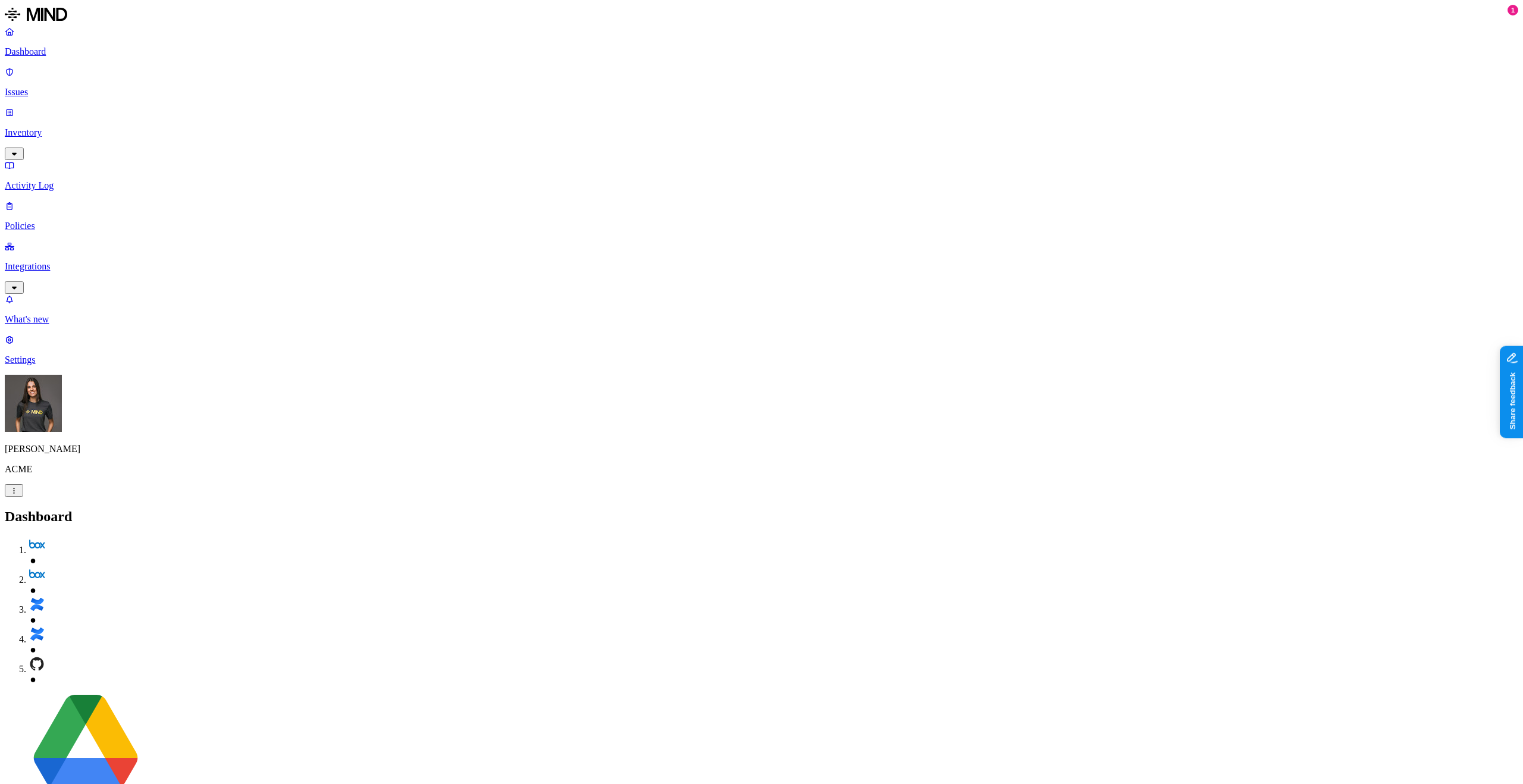
click at [70, 220] on p "Policies" at bounding box center [761, 225] width 1513 height 11
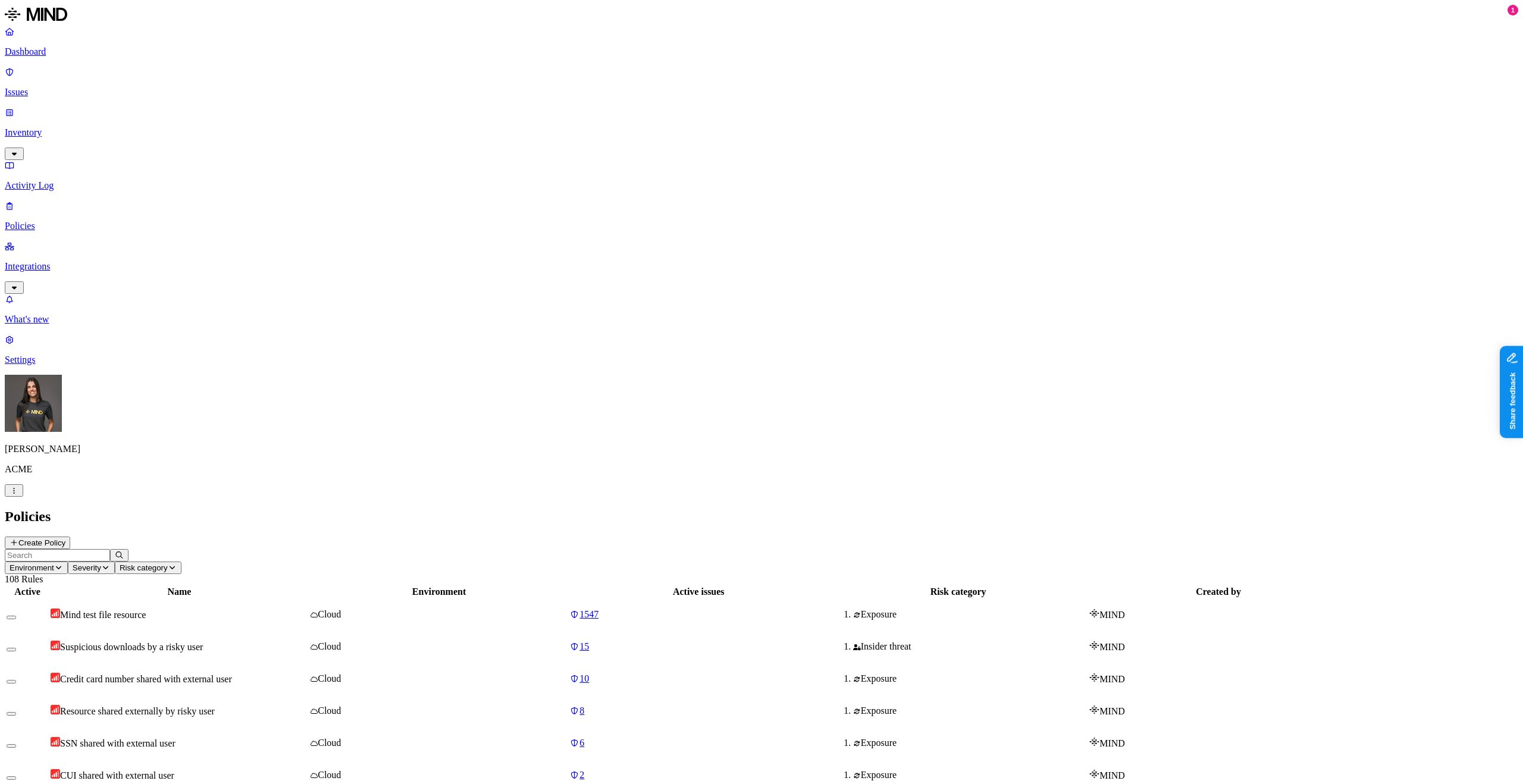
click at [70, 537] on button "Create Policy" at bounding box center [37, 542] width 65 height 12
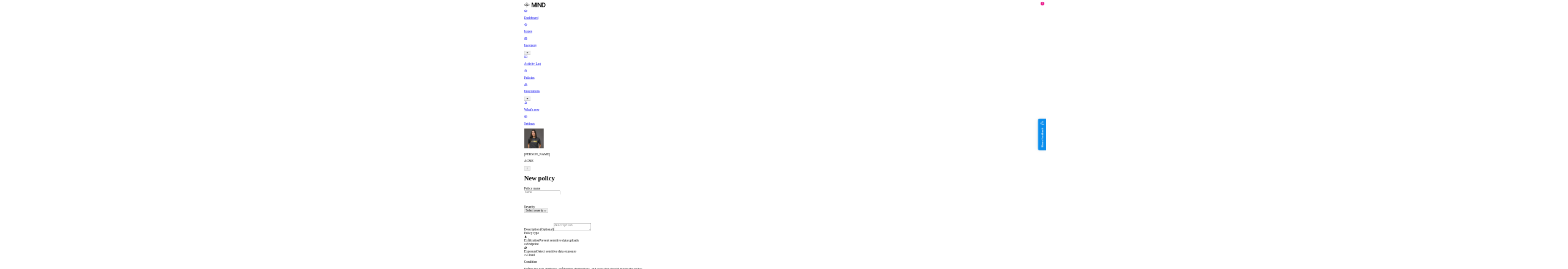
scroll to position [300, 0]
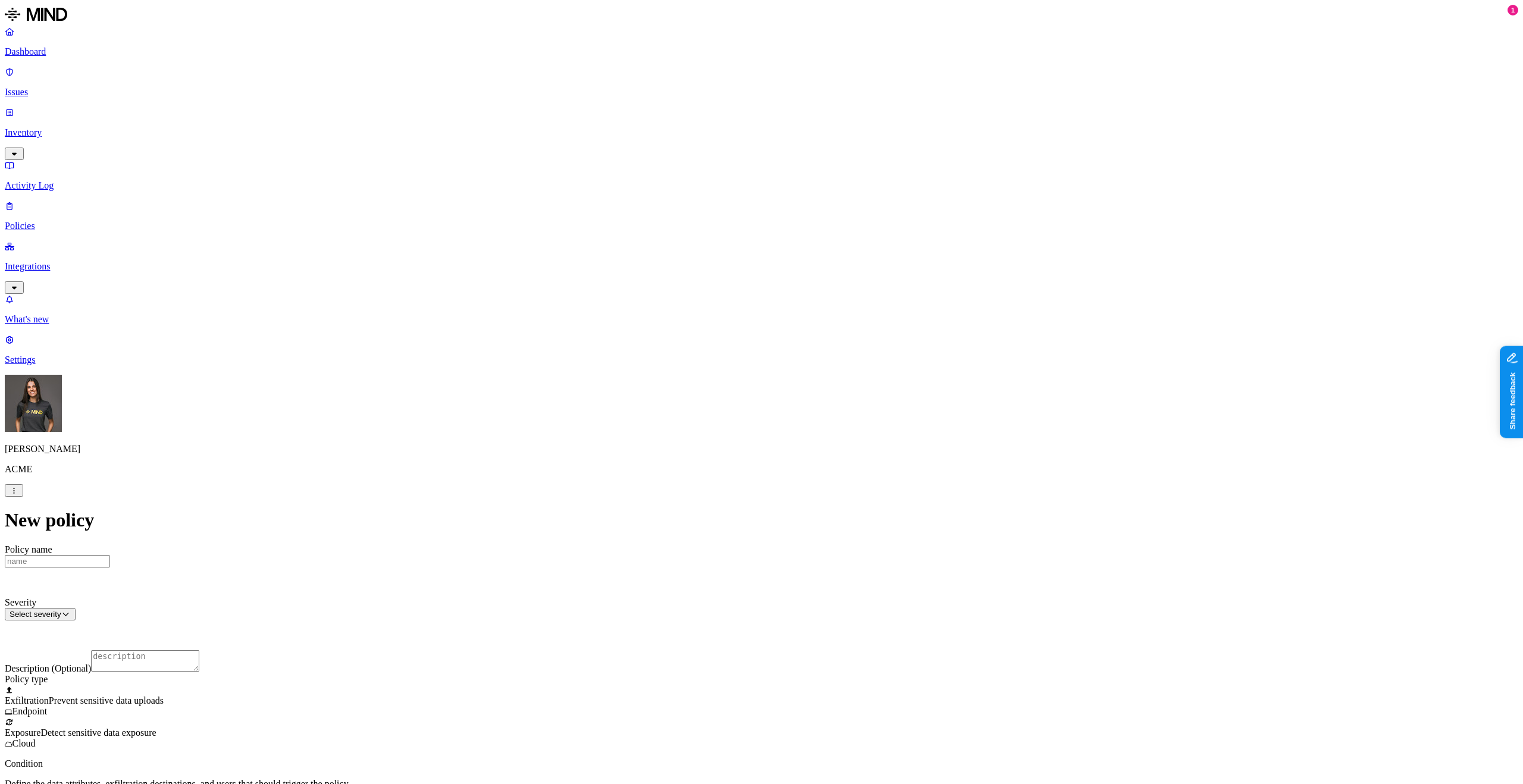
click at [699, 248] on label "Classification" at bounding box center [699, 242] width 53 height 11
click at [58, 127] on p "Inventory" at bounding box center [761, 132] width 1513 height 11
